Goal: Navigation & Orientation: Find specific page/section

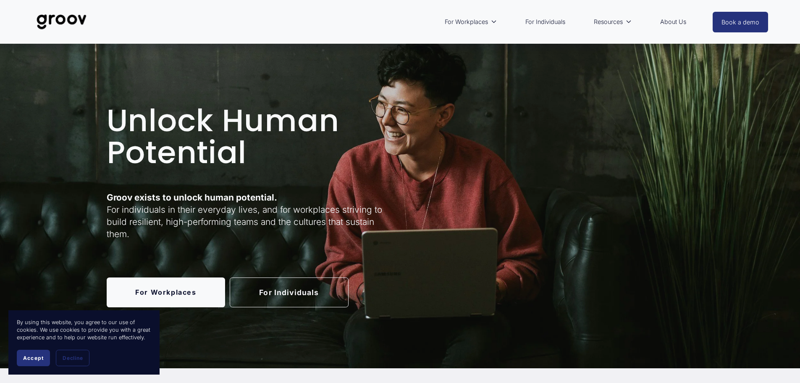
click at [292, 297] on link "For Individuals" at bounding box center [289, 292] width 119 height 30
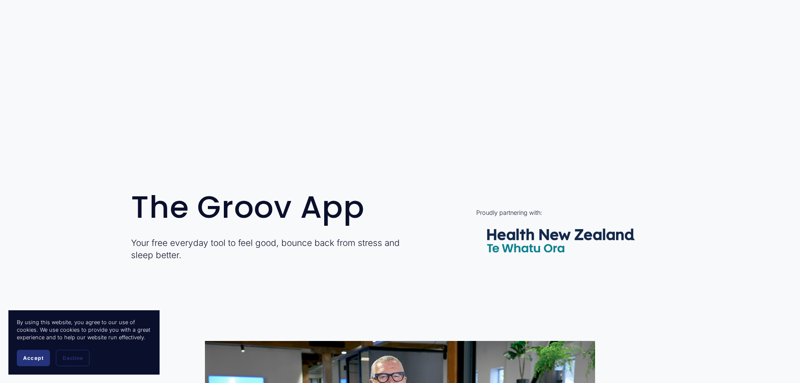
scroll to position [210, 0]
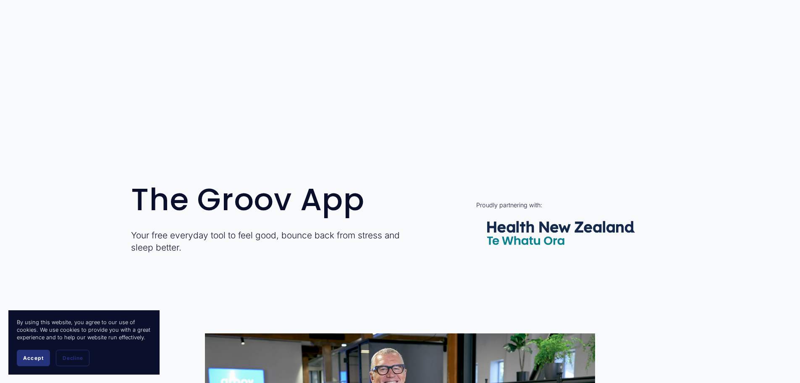
click at [35, 358] on span "Accept" at bounding box center [33, 358] width 21 height 6
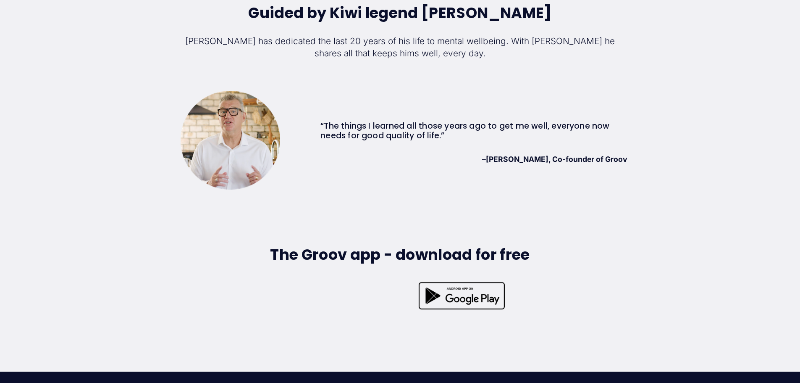
scroll to position [2437, 0]
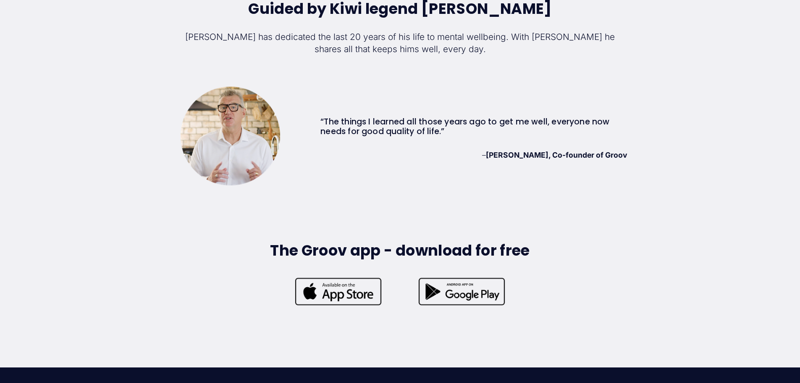
click at [360, 312] on div "Guided by Kiwi legend Sir John Kirwan JK has dedicated the last 20 years of his…" at bounding box center [400, 170] width 800 height 340
